Goal: Task Accomplishment & Management: Manage account settings

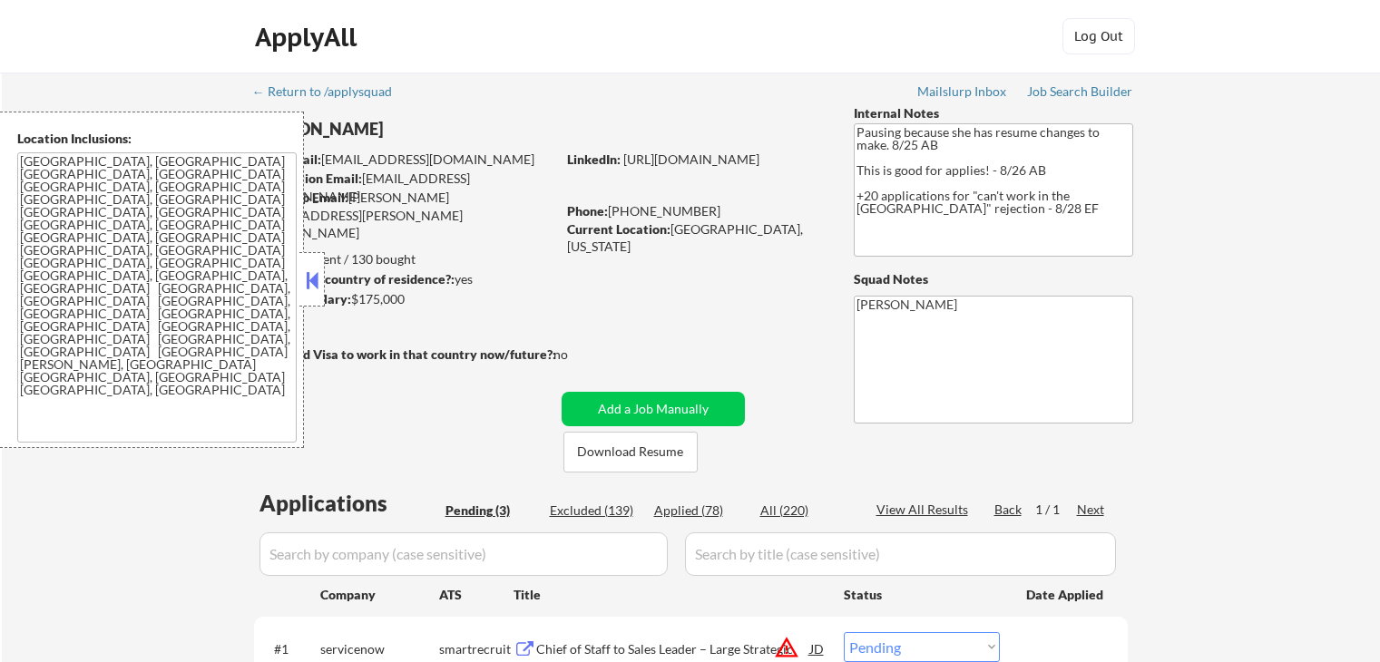
select select ""pending""
click at [311, 277] on button at bounding box center [312, 280] width 20 height 27
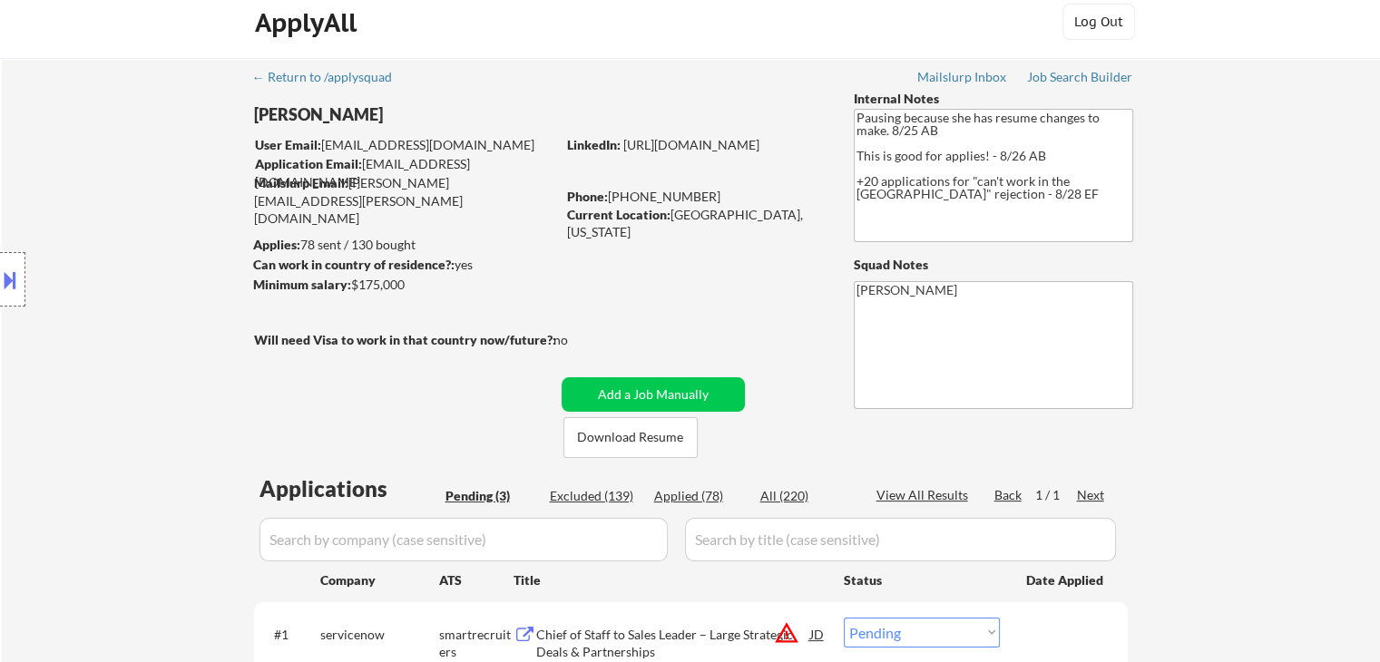
scroll to position [272, 0]
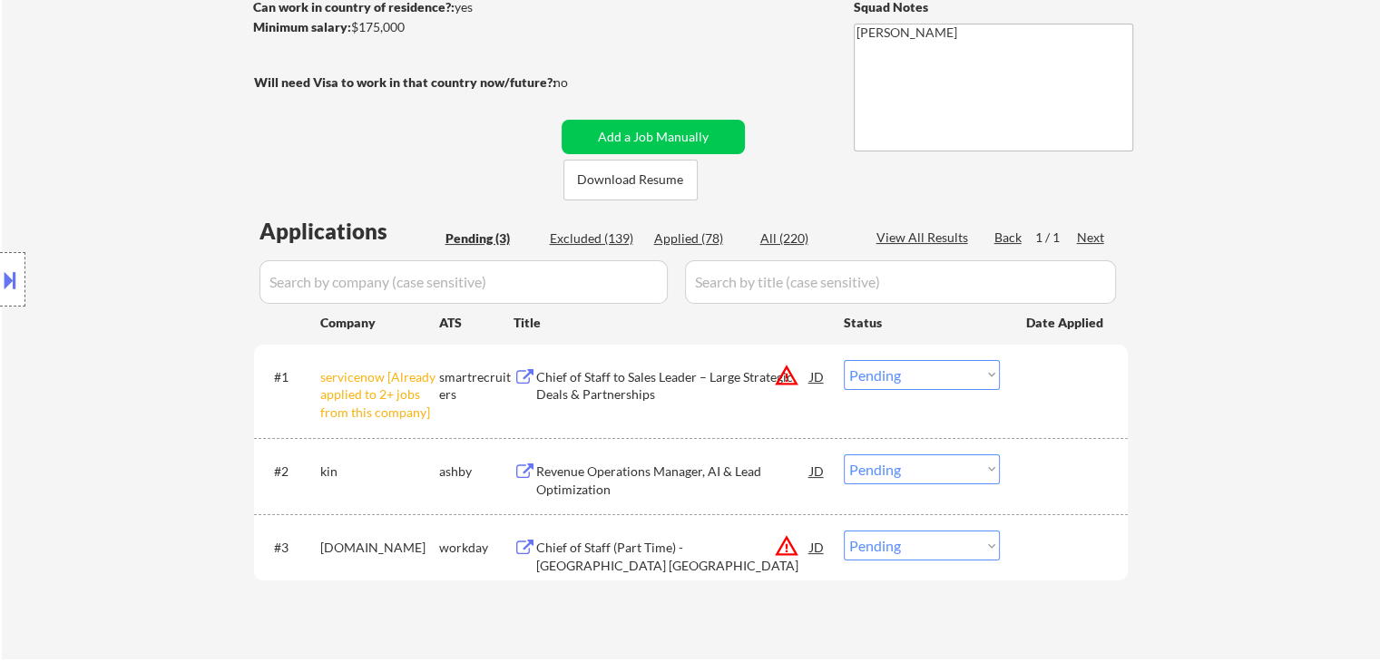
click at [890, 383] on select "Choose an option... Pending Applied Excluded (Questions) Excluded (Expired) Exc…" at bounding box center [922, 375] width 156 height 30
click at [844, 360] on select "Choose an option... Pending Applied Excluded (Questions) Excluded (Expired) Exc…" at bounding box center [922, 375] width 156 height 30
select select ""pending""
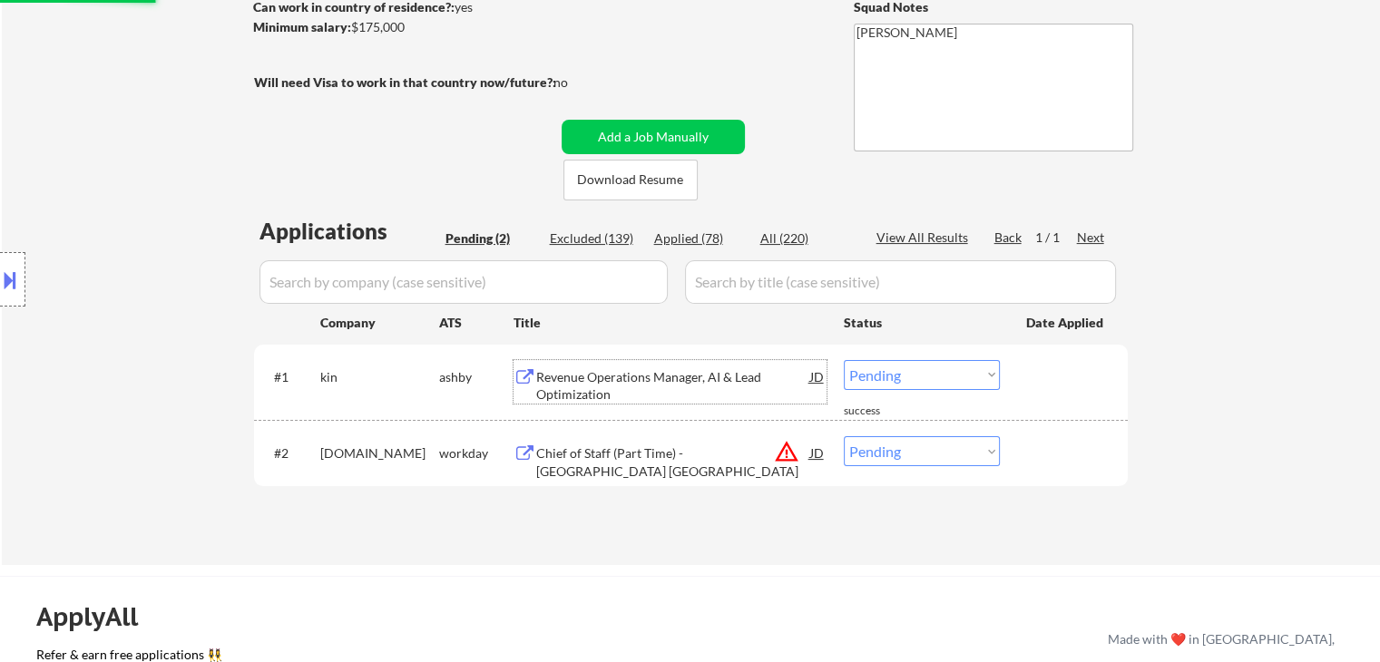
click at [604, 375] on div "Revenue Operations Manager, AI & Lead Optimization" at bounding box center [673, 385] width 274 height 35
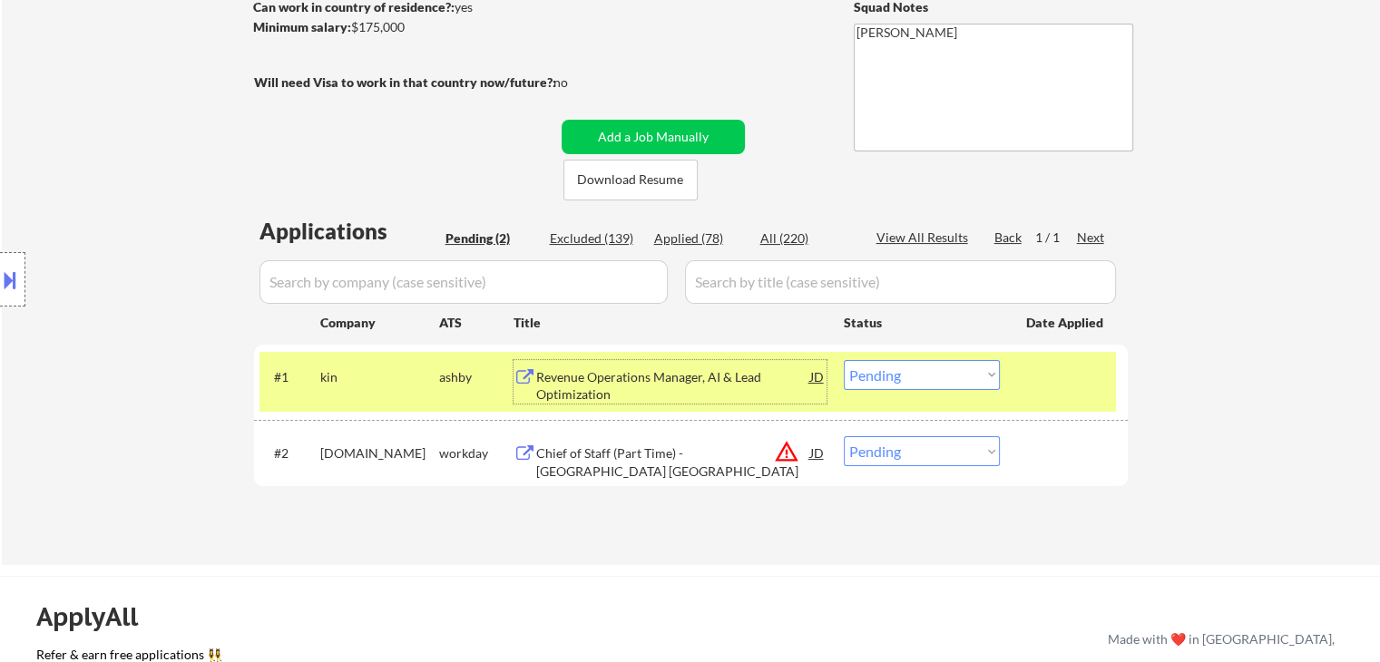
click at [588, 447] on div "Chief of Staff (Part Time) - [GEOGRAPHIC_DATA] [GEOGRAPHIC_DATA]" at bounding box center [673, 461] width 274 height 35
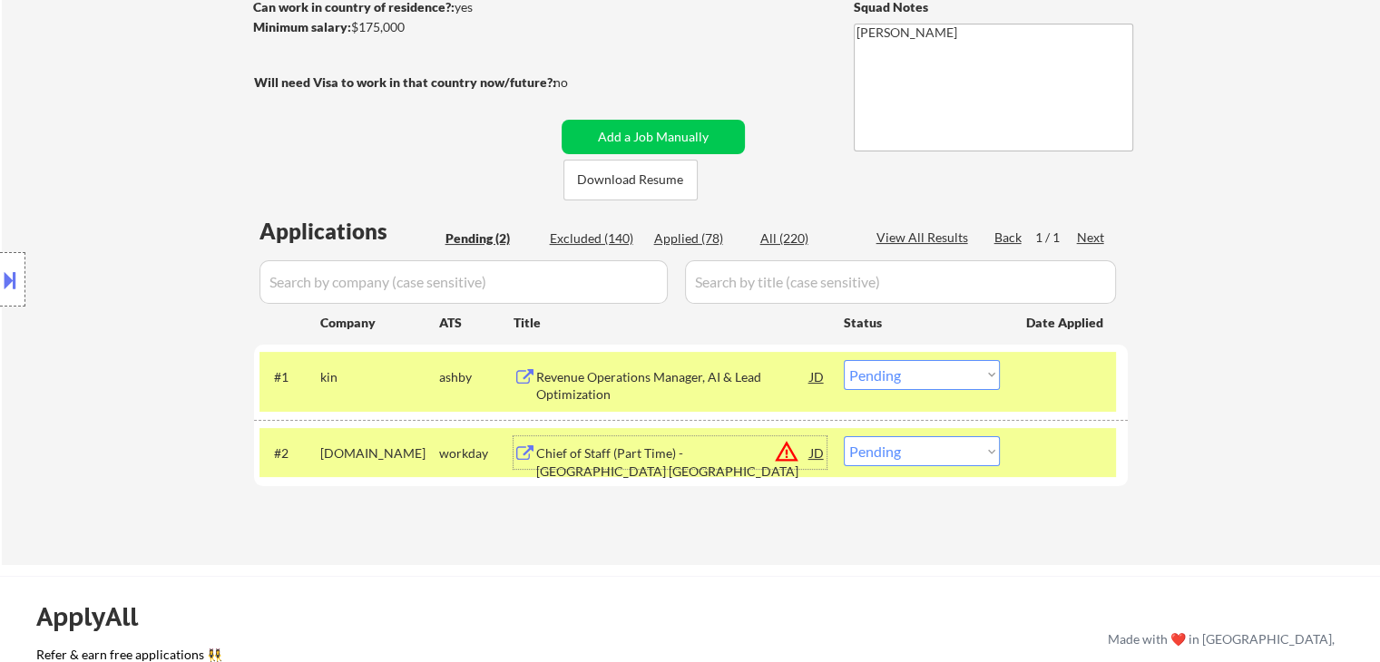
click at [0, 273] on button at bounding box center [10, 280] width 20 height 30
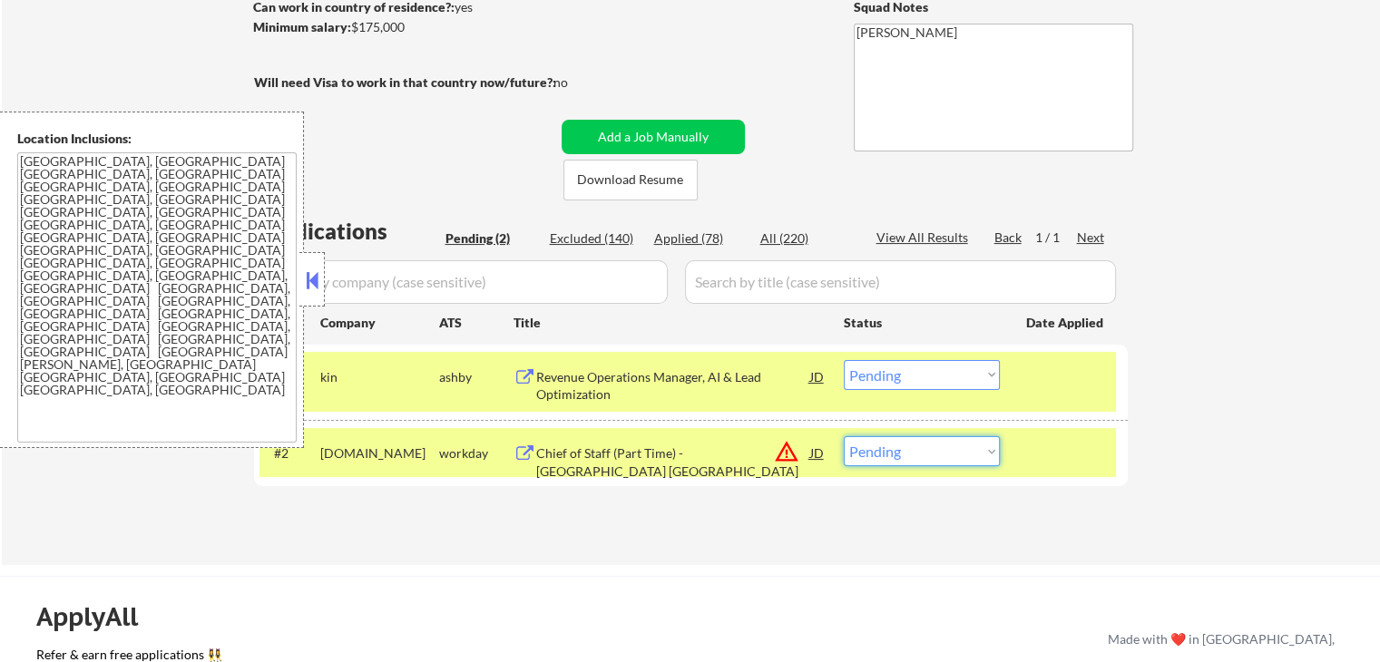
click at [908, 454] on select "Choose an option... Pending Applied Excluded (Questions) Excluded (Expired) Exc…" at bounding box center [922, 451] width 156 height 30
select select ""excluded__location_""
click at [844, 436] on select "Choose an option... Pending Applied Excluded (Questions) Excluded (Expired) Exc…" at bounding box center [922, 451] width 156 height 30
click at [317, 278] on button at bounding box center [312, 280] width 20 height 27
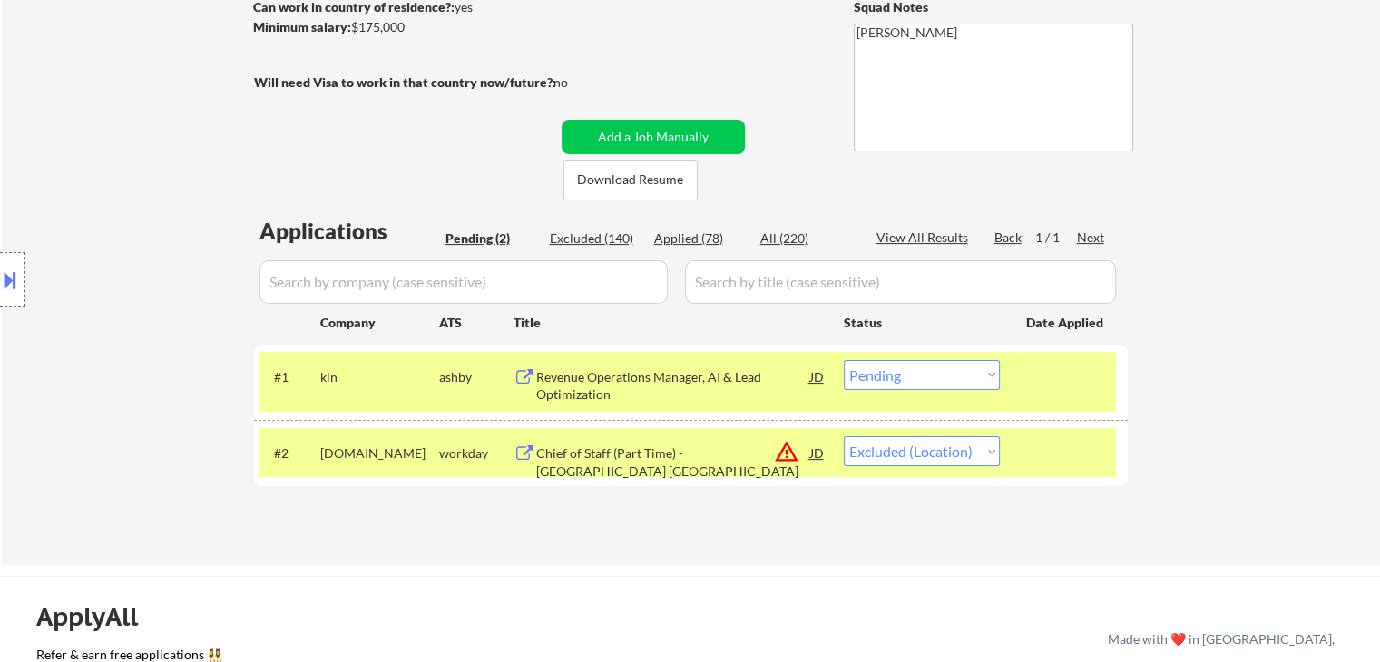
scroll to position [363, 0]
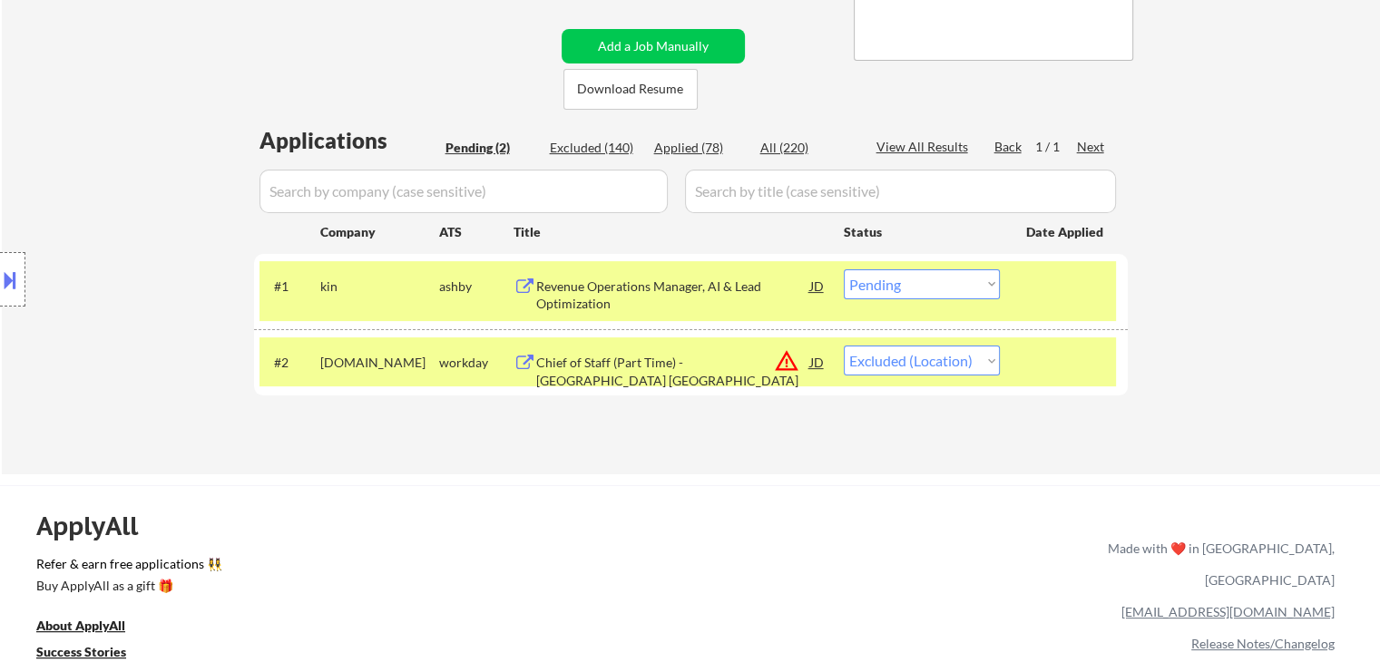
click at [938, 288] on select "Choose an option... Pending Applied Excluded (Questions) Excluded (Expired) Exc…" at bounding box center [922, 284] width 156 height 30
click at [844, 269] on select "Choose an option... Pending Applied Excluded (Questions) Excluded (Expired) Exc…" at bounding box center [922, 284] width 156 height 30
select select ""pending""
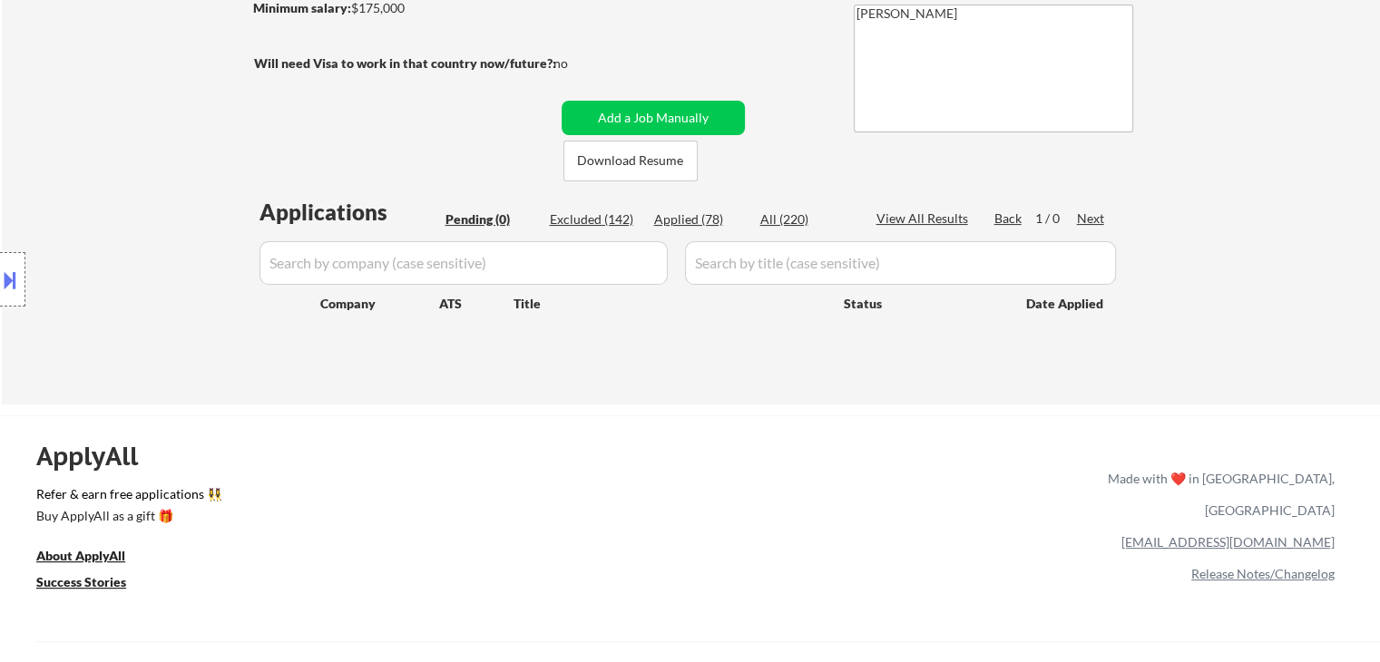
scroll to position [181, 0]
